Goal: Find specific page/section: Find specific page/section

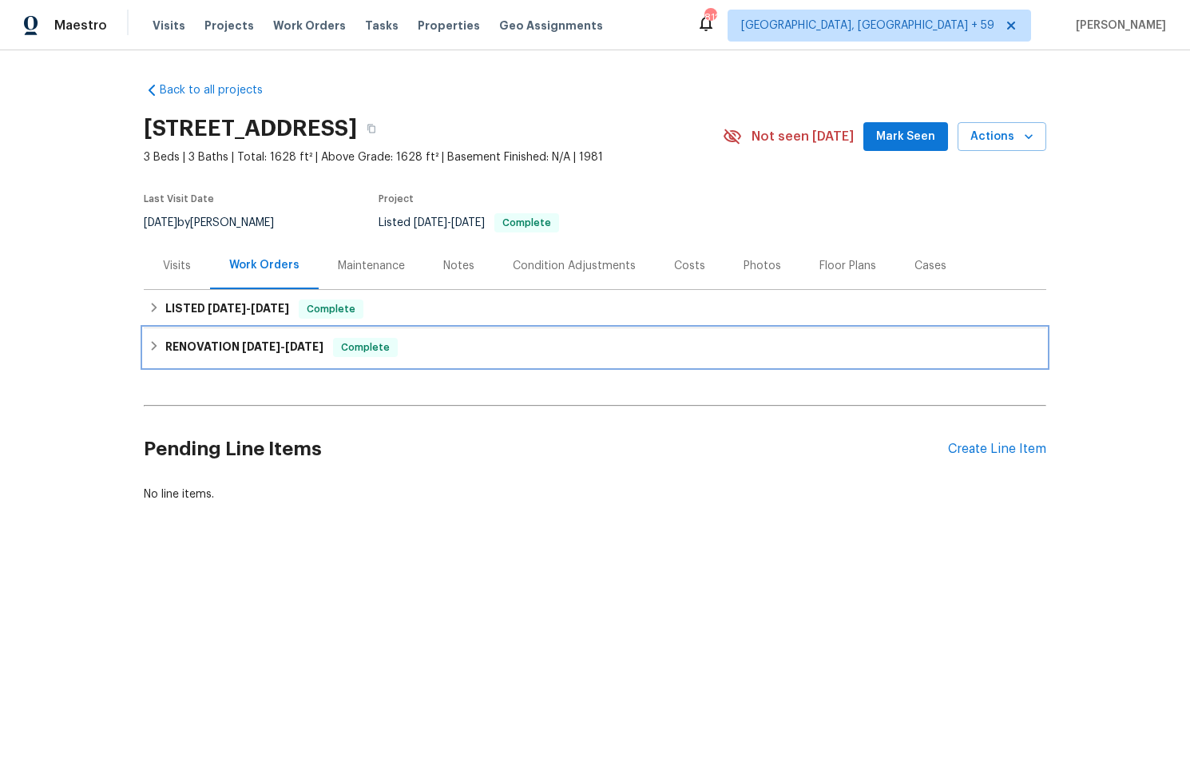
click at [172, 342] on h6 "RENOVATION 5/29/25 - 8/1/25" at bounding box center [244, 347] width 158 height 19
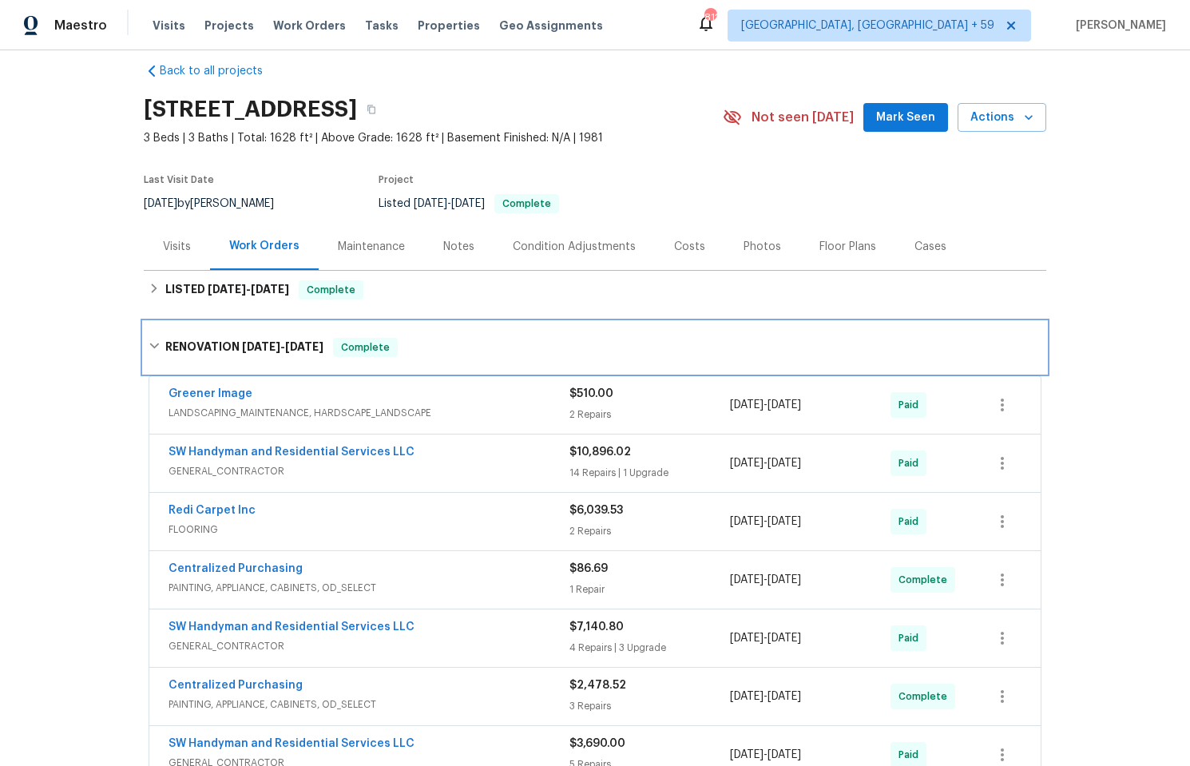
scroll to position [40, 0]
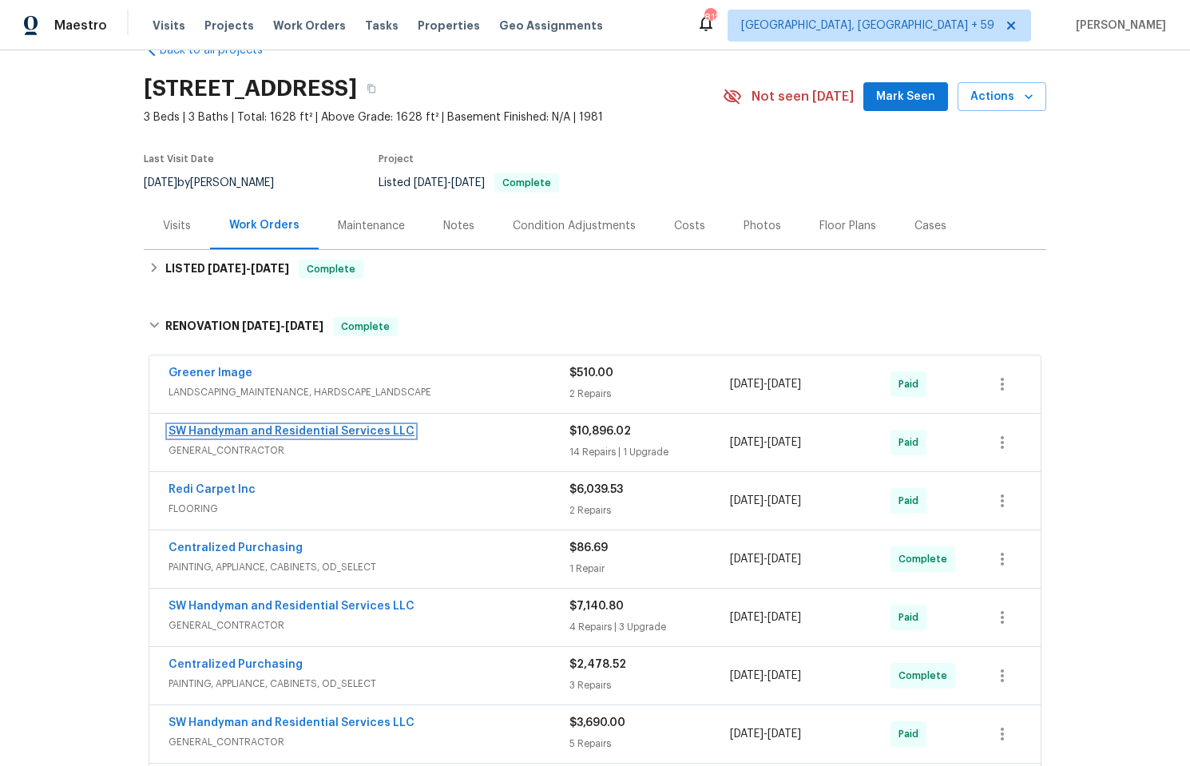
click at [271, 434] on link "SW Handyman and Residential Services LLC" at bounding box center [291, 431] width 246 height 11
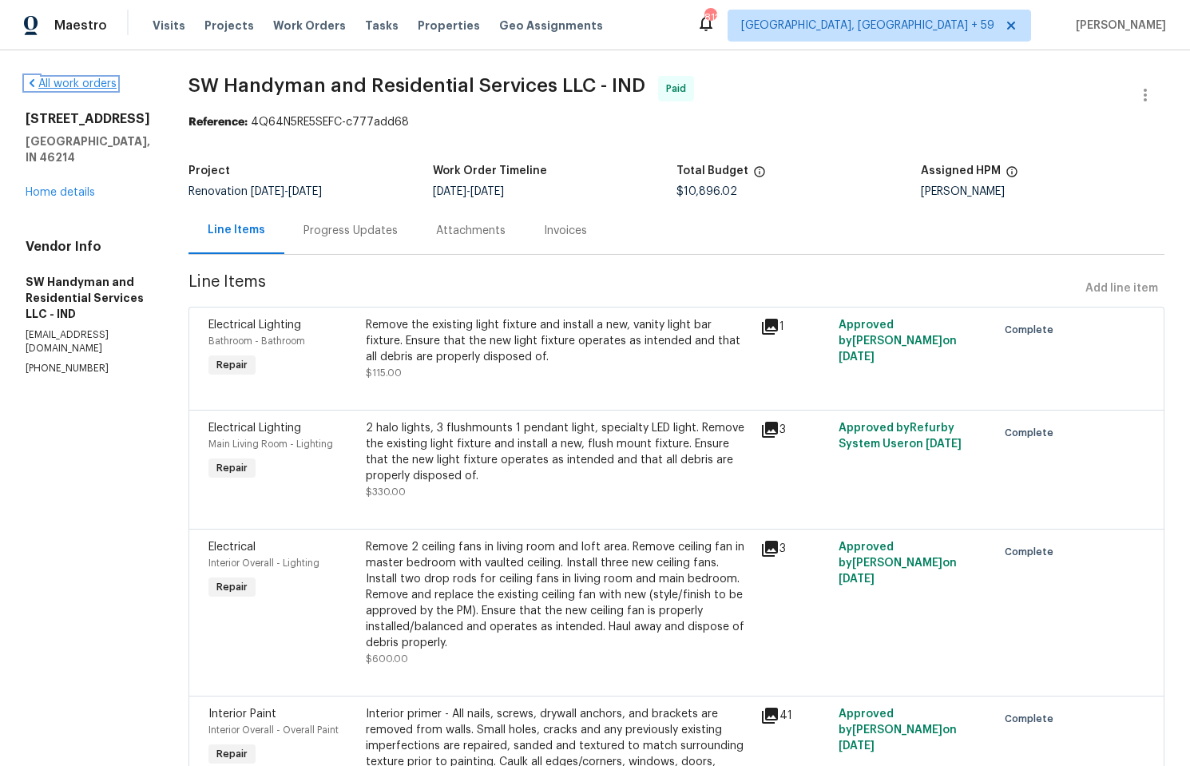
click at [90, 81] on link "All work orders" at bounding box center [71, 83] width 91 height 11
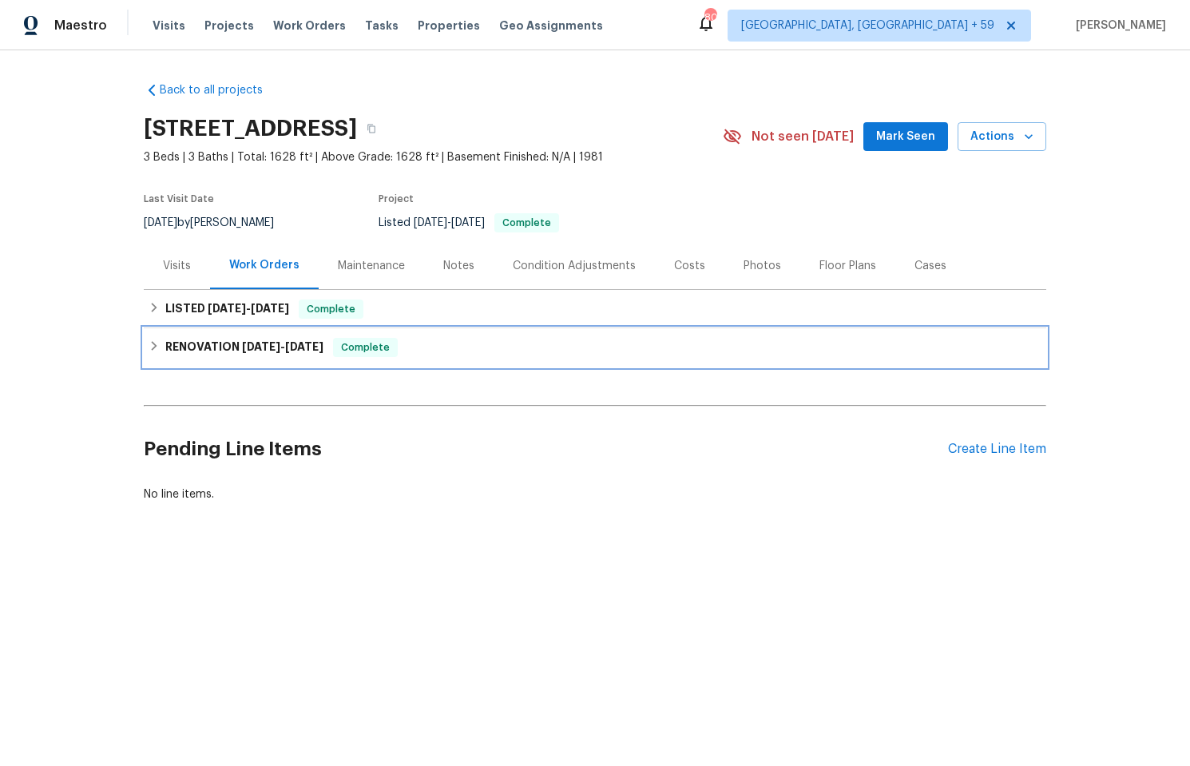
click at [258, 345] on span "[DATE]" at bounding box center [261, 346] width 38 height 11
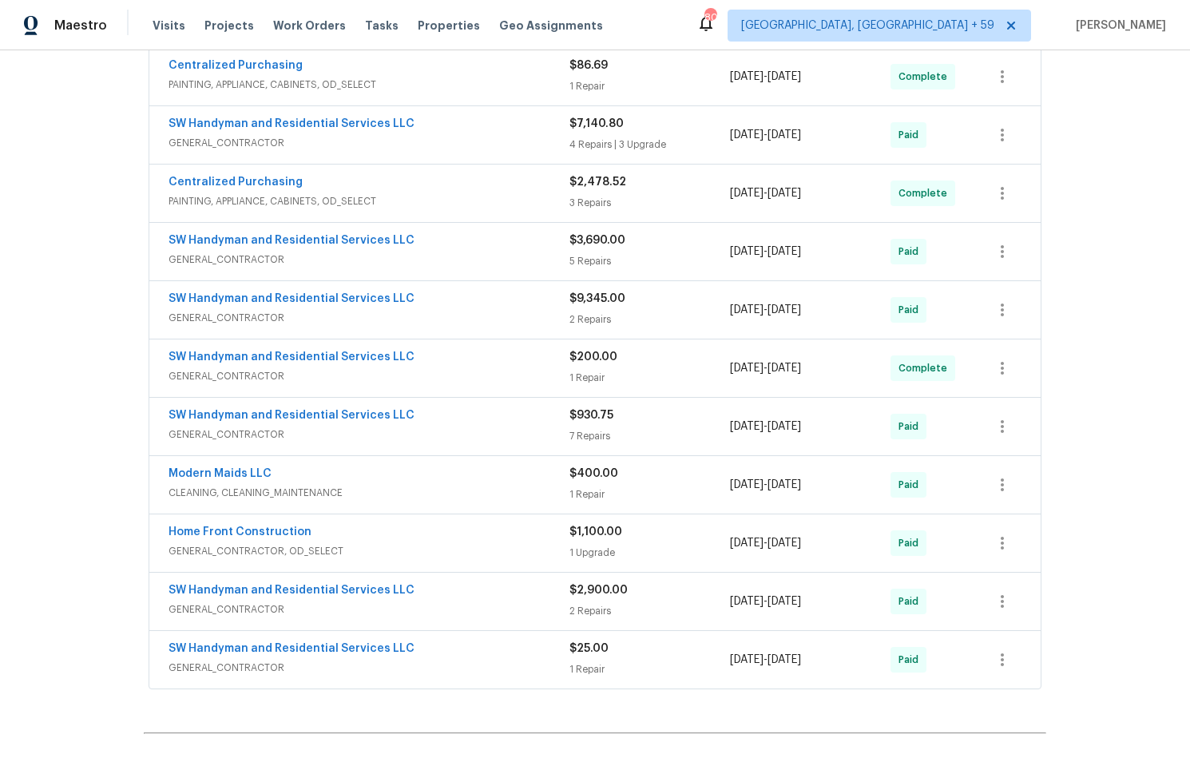
scroll to position [542, 0]
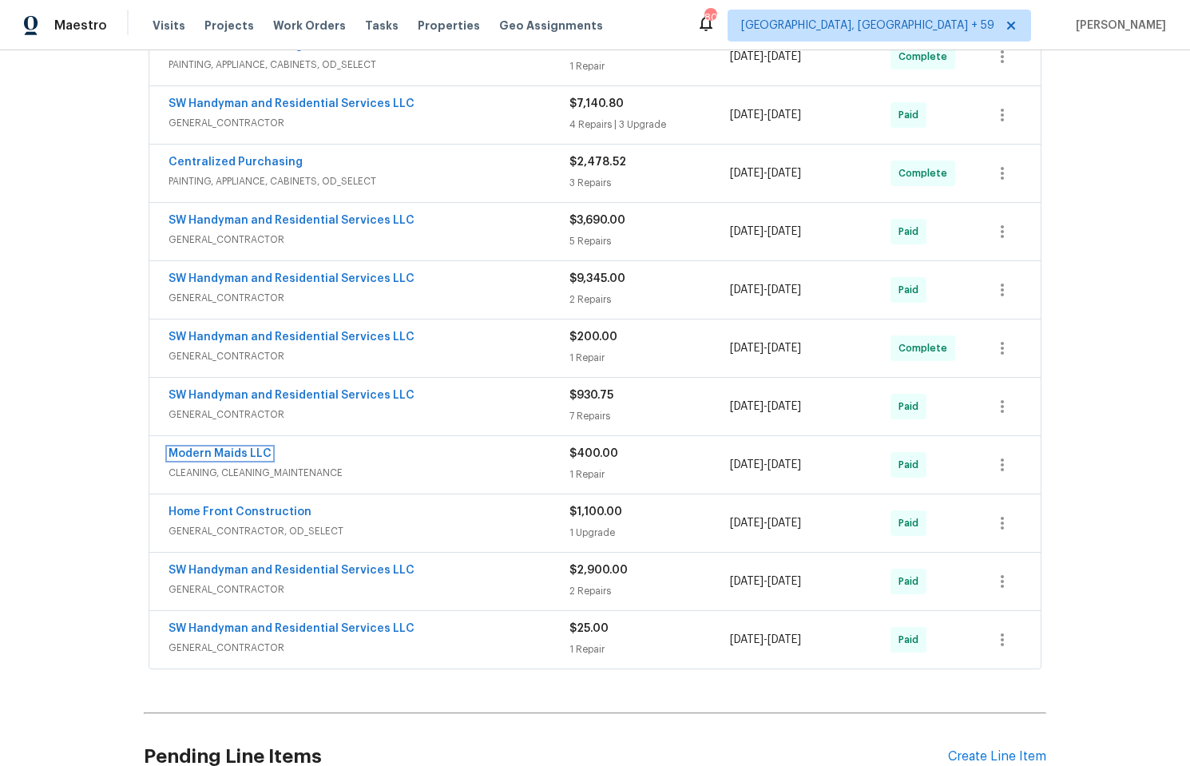
click at [233, 454] on link "Modern Maids LLC" at bounding box center [219, 453] width 103 height 11
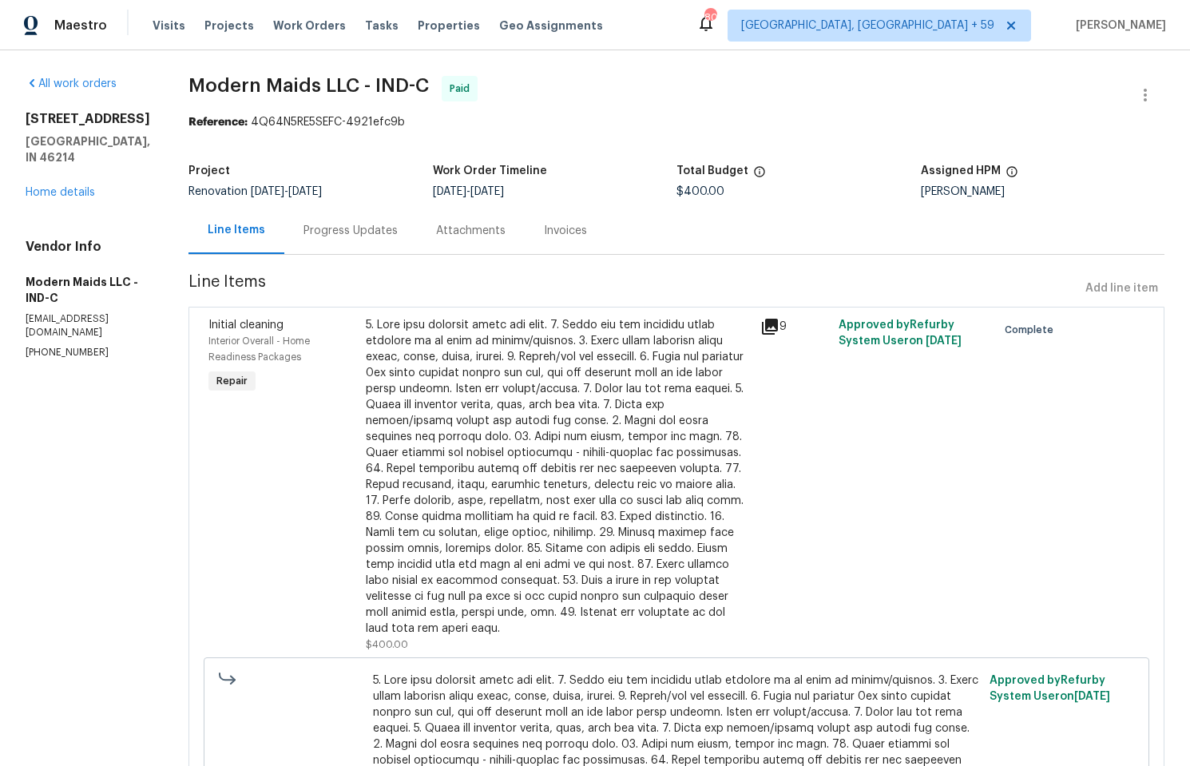
scroll to position [47, 0]
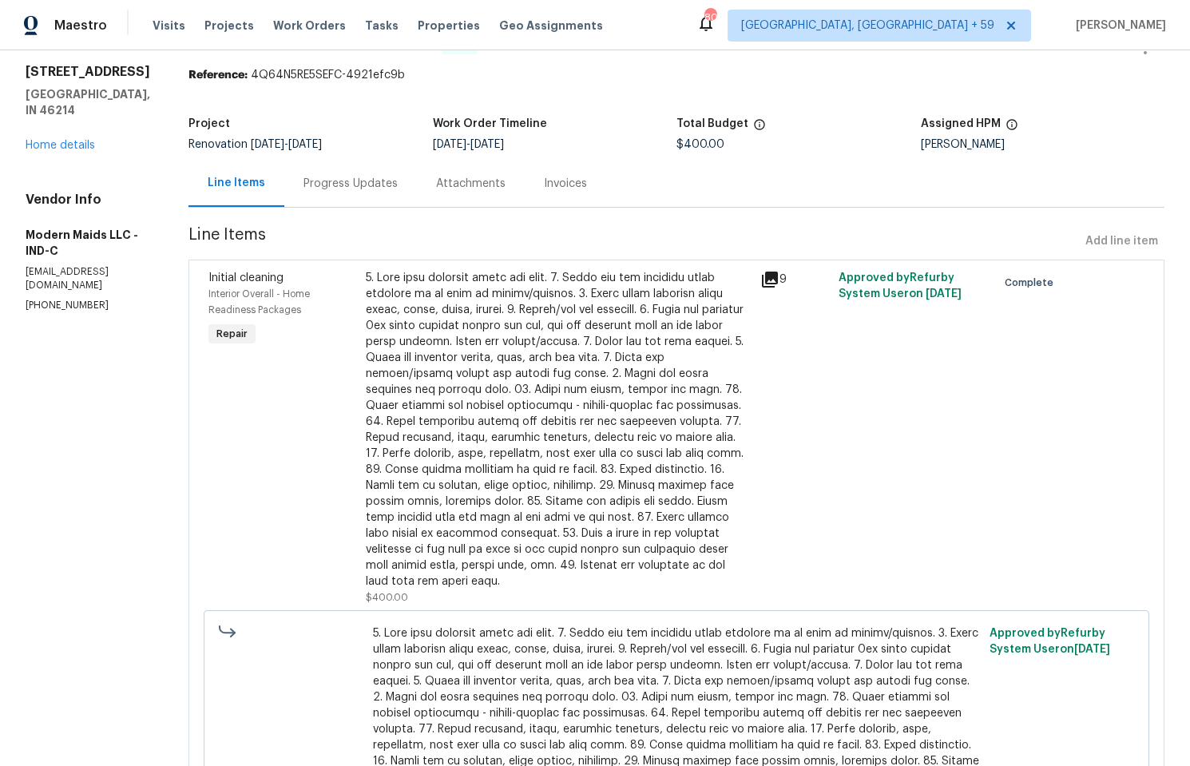
click at [770, 278] on icon at bounding box center [770, 279] width 16 height 16
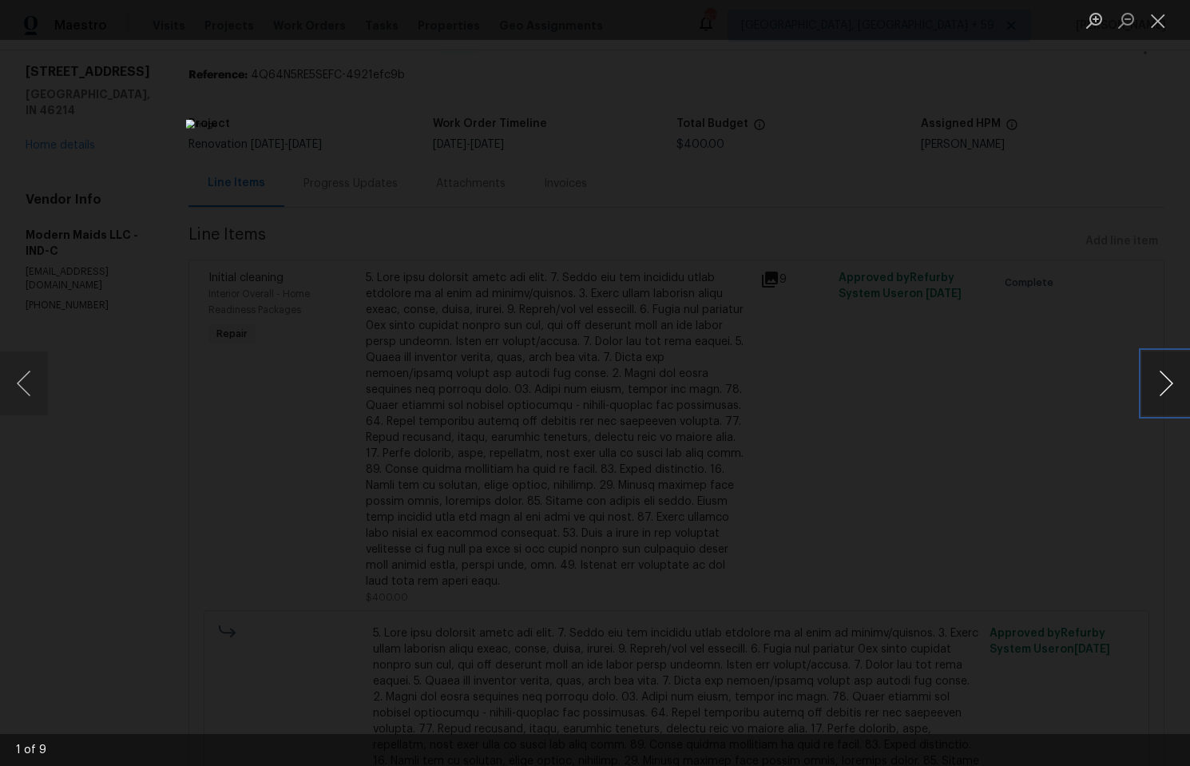
click at [1163, 384] on button "Next image" at bounding box center [1166, 383] width 48 height 64
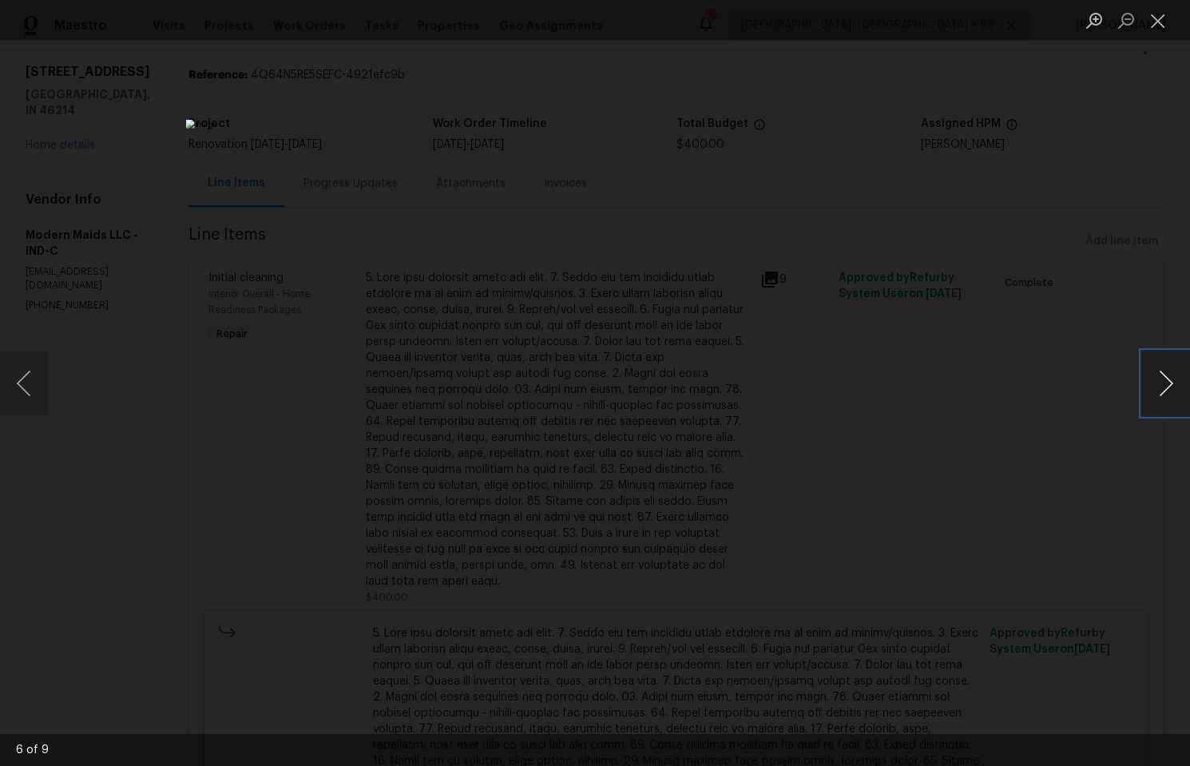
click at [1163, 384] on button "Next image" at bounding box center [1166, 383] width 48 height 64
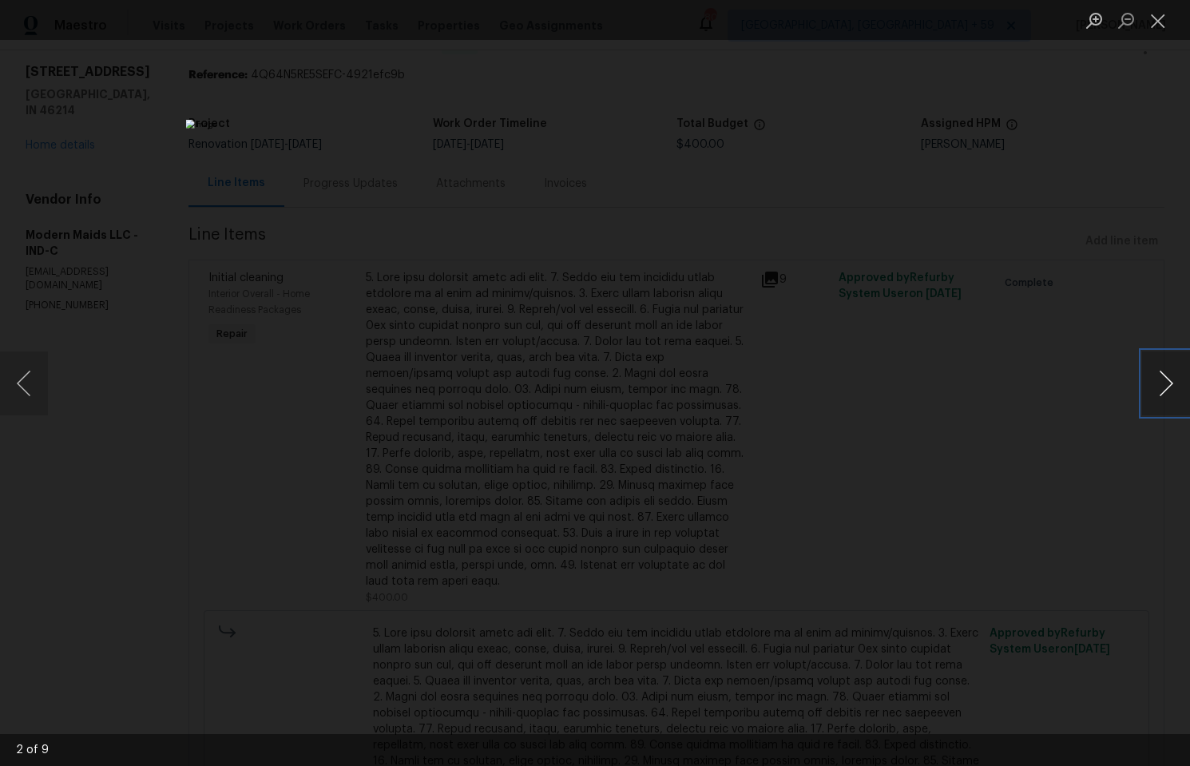
click at [1163, 384] on button "Next image" at bounding box center [1166, 383] width 48 height 64
click at [674, 468] on img "Lightbox" at bounding box center [595, 383] width 818 height 527
click at [1159, 373] on button "Next image" at bounding box center [1166, 383] width 48 height 64
click at [1156, 12] on button "Close lightbox" at bounding box center [1158, 20] width 32 height 28
